Goal: Find specific page/section: Find specific page/section

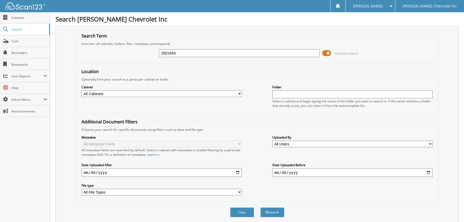
type input "250165A"
click at [260, 207] on button "Search" at bounding box center [272, 212] width 24 height 10
click at [328, 53] on span at bounding box center [326, 53] width 9 height 8
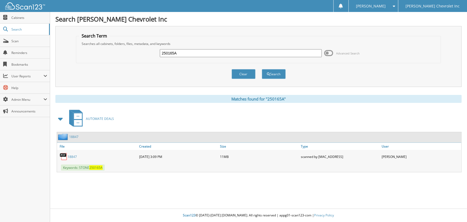
click at [71, 155] on link "18847" at bounding box center [72, 156] width 9 height 5
